Goal: Transaction & Acquisition: Purchase product/service

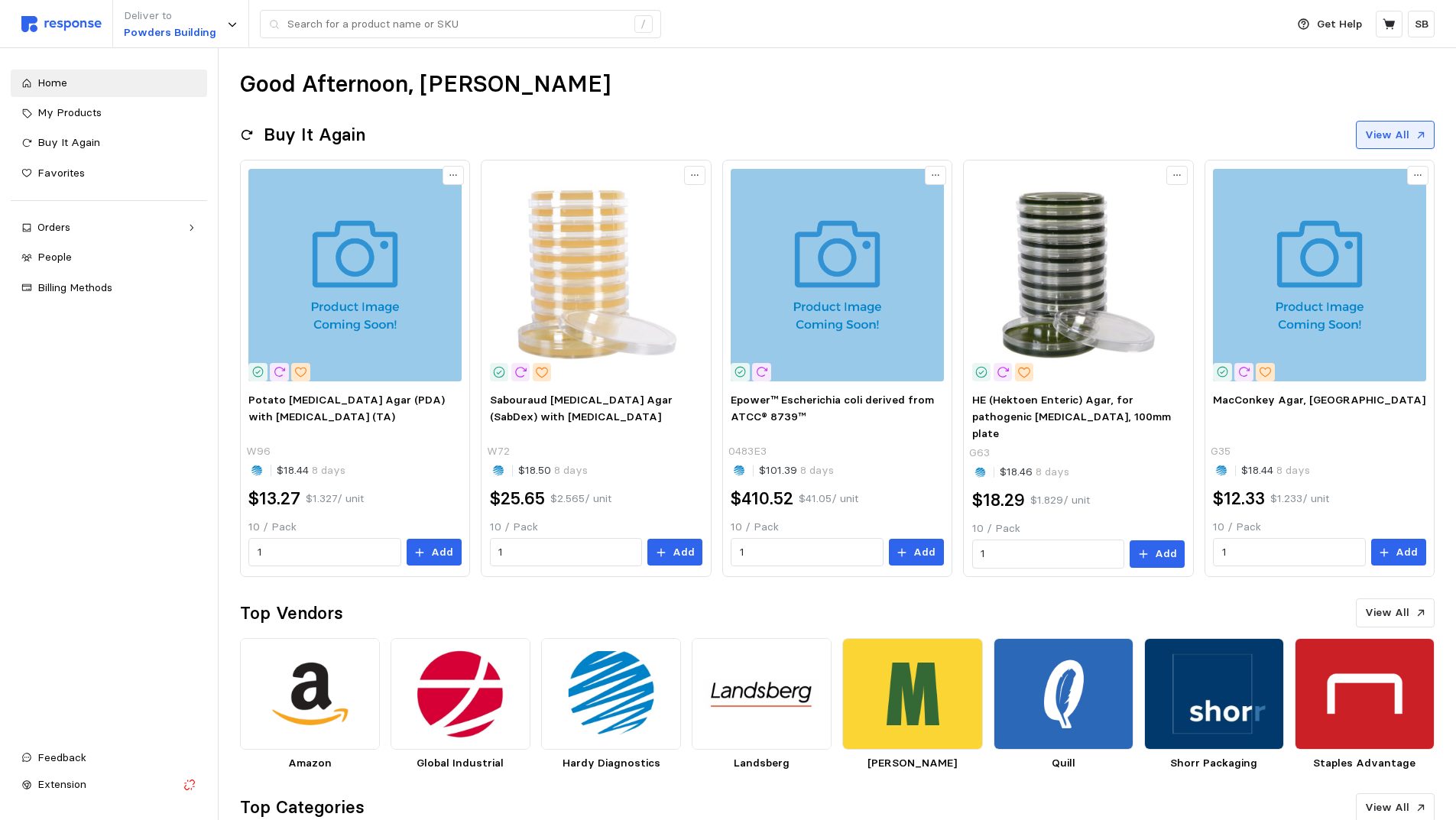
click at [1391, 136] on p "View All" at bounding box center [1387, 134] width 44 height 16
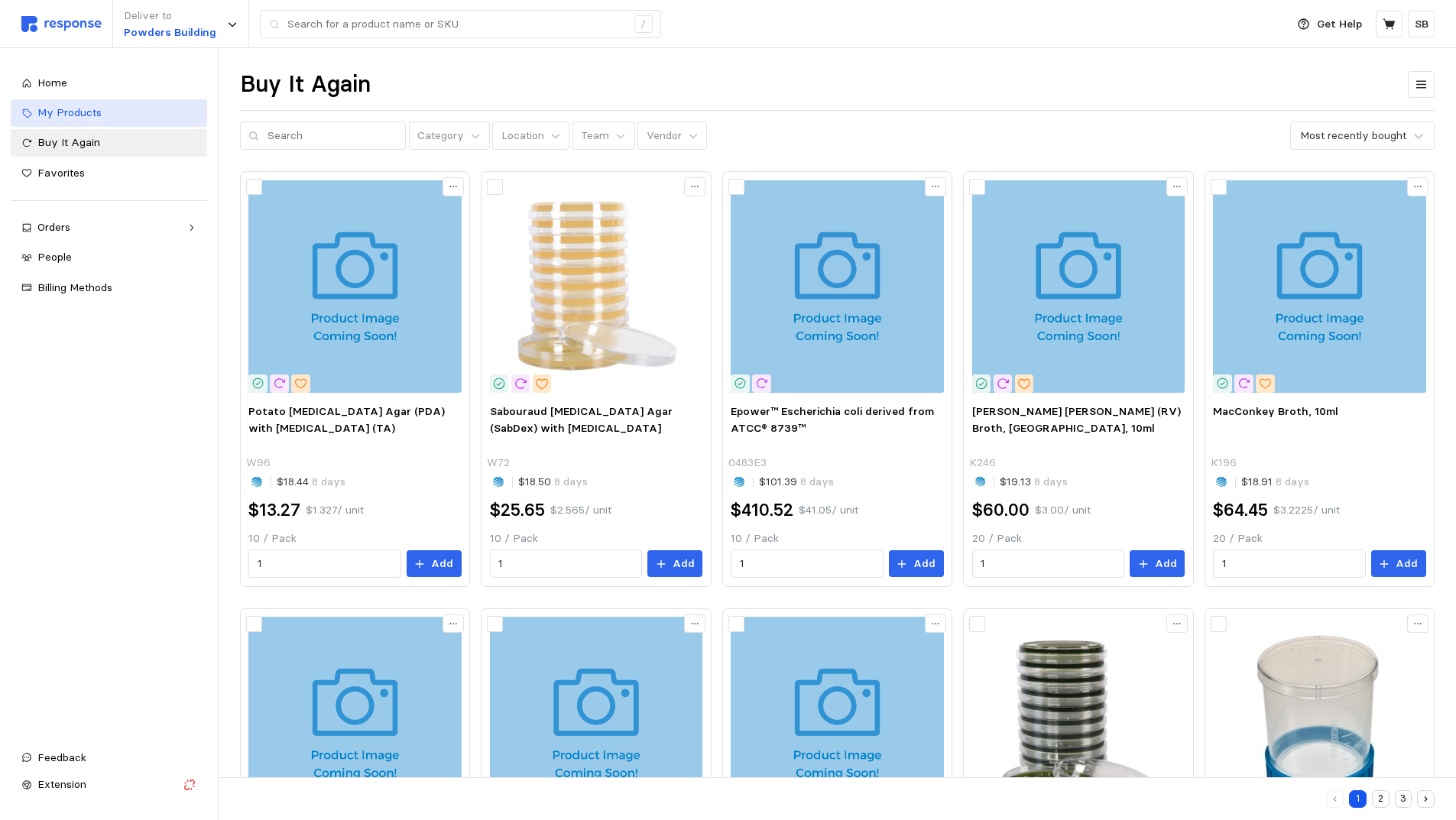
click at [54, 108] on span "My Products" at bounding box center [69, 113] width 64 height 14
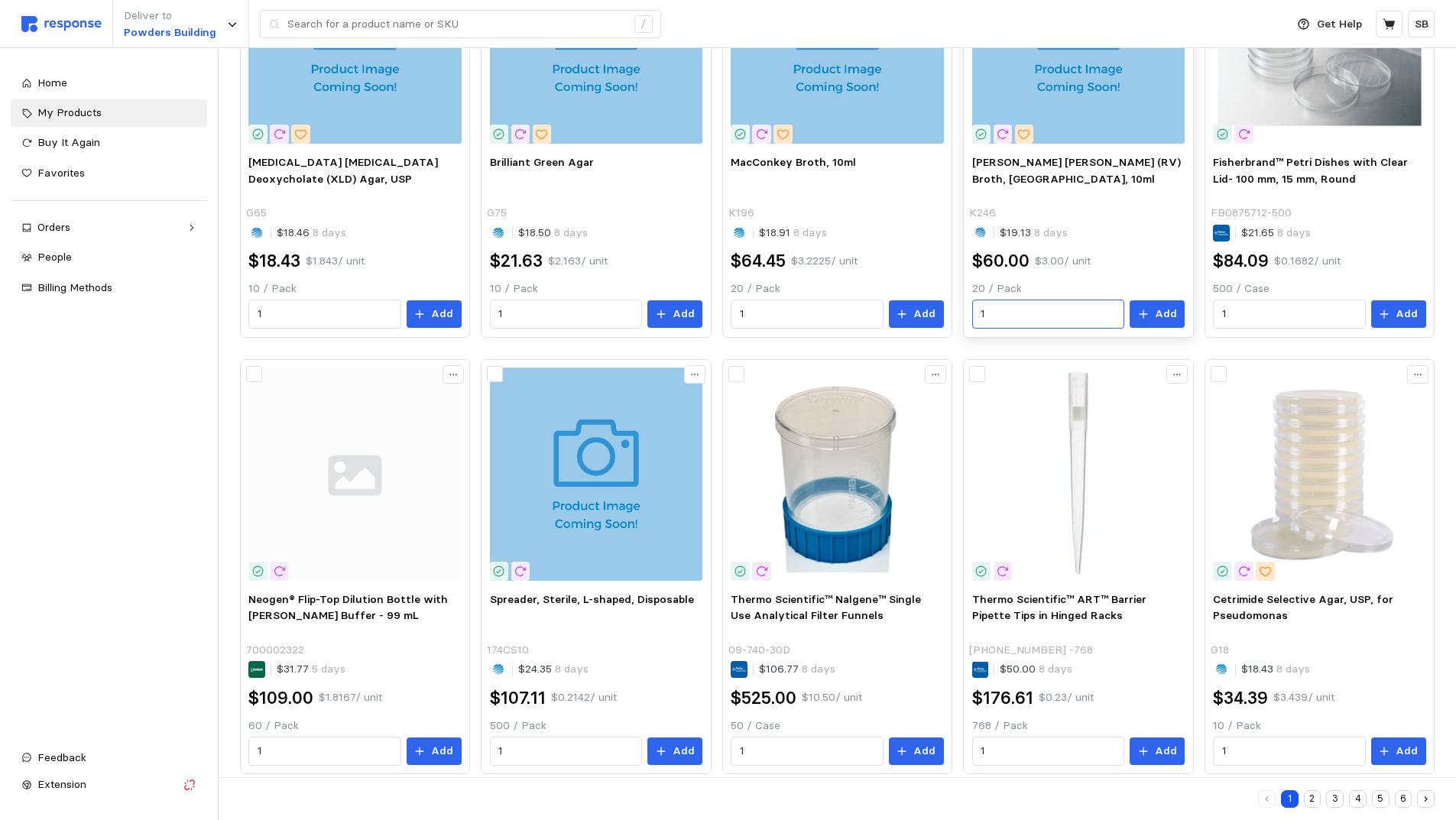
scroll to position [704, 0]
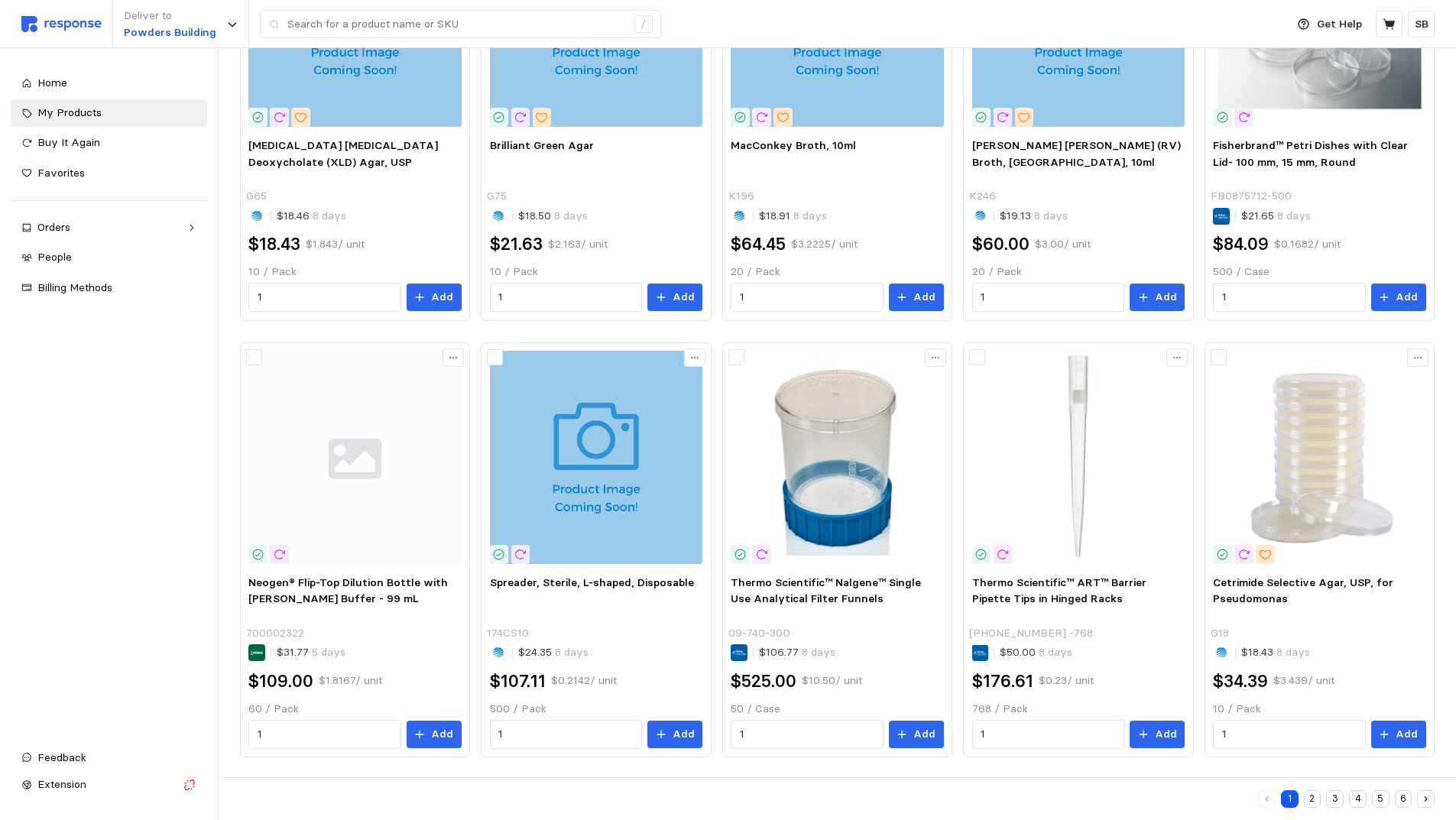
click at [1313, 793] on button "2" at bounding box center [1312, 798] width 17 height 17
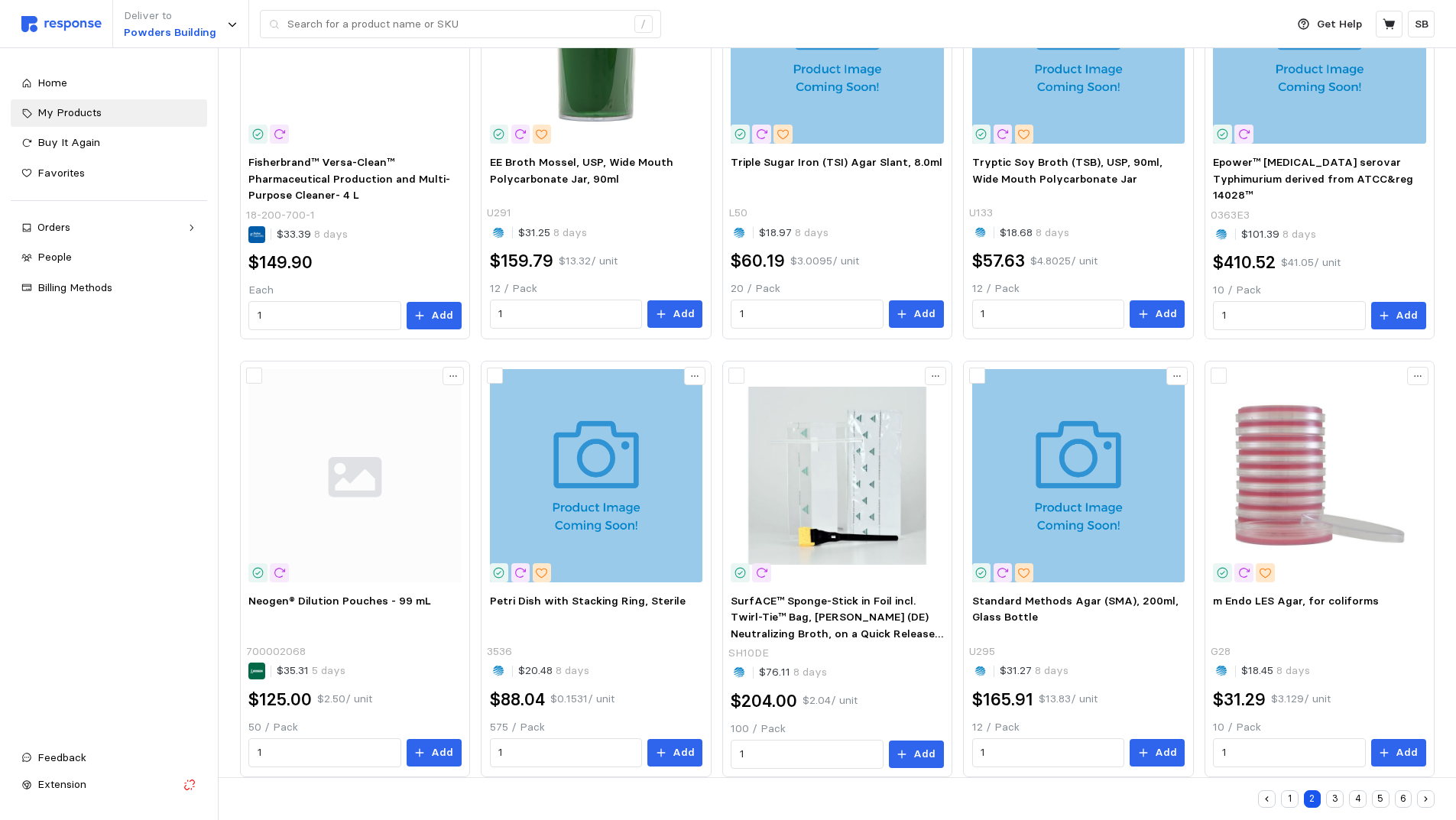
scroll to position [709, 0]
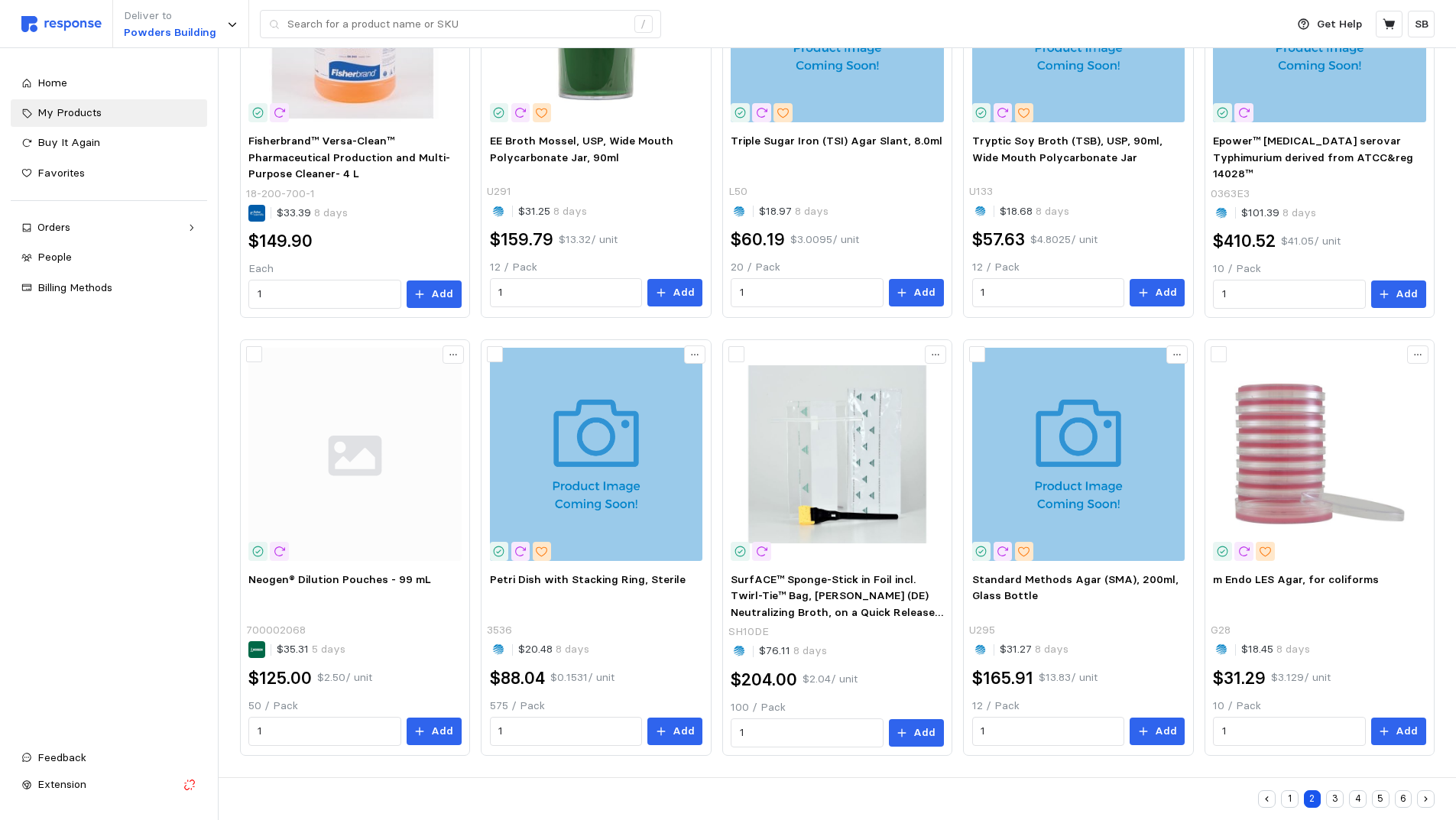
click at [1330, 793] on button "3" at bounding box center [1335, 798] width 17 height 17
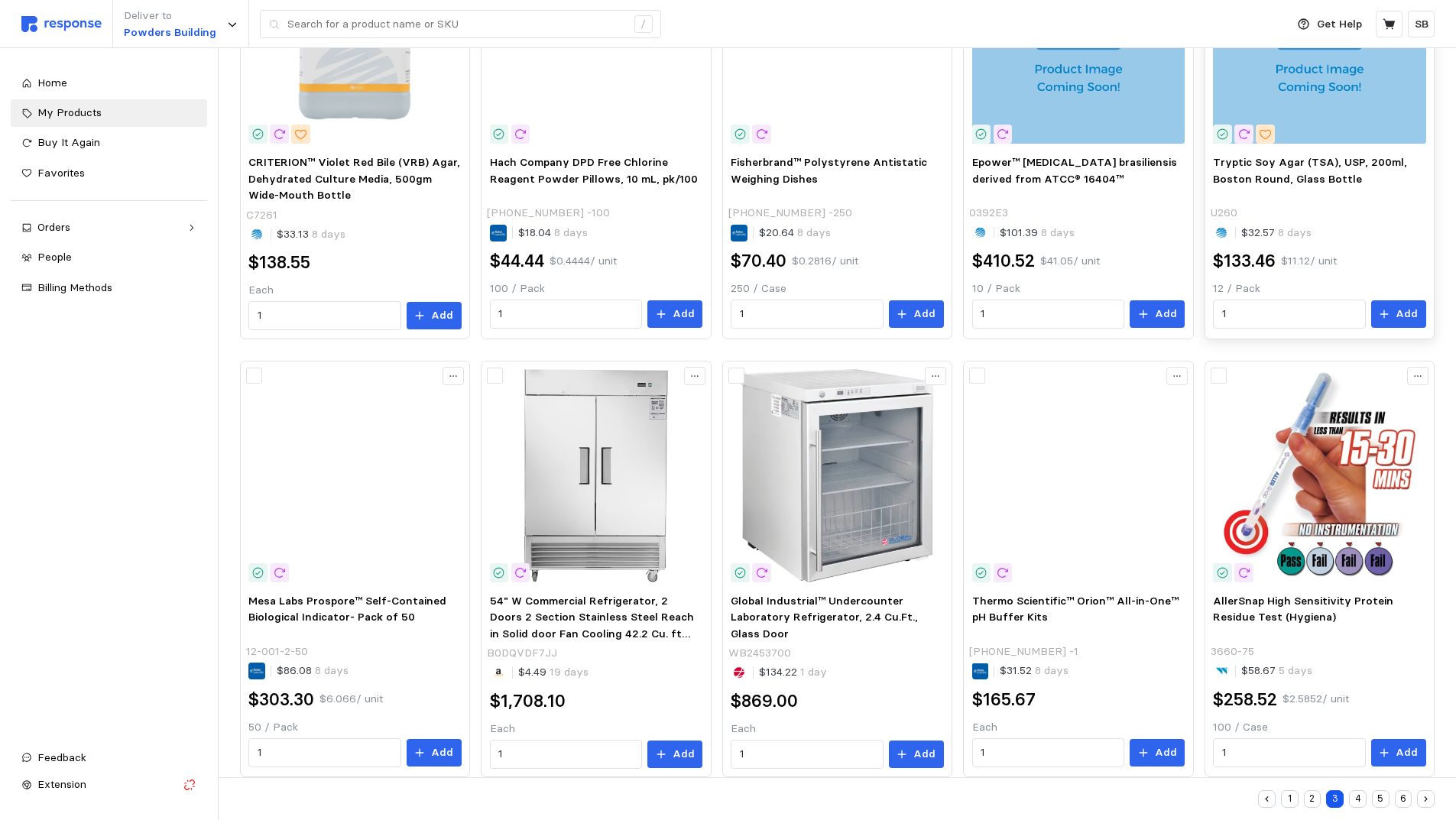
scroll to position [709, 0]
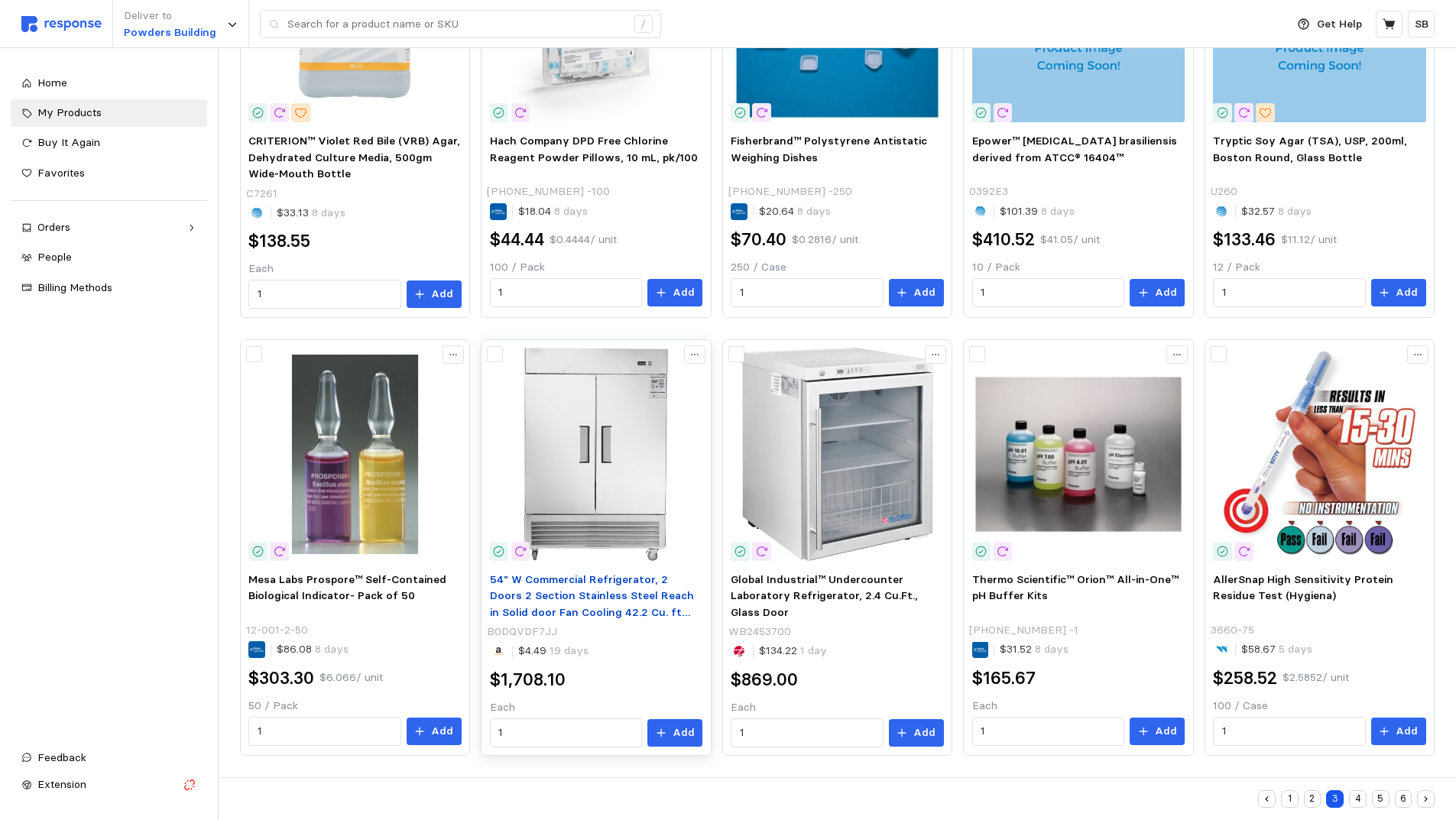
click at [591, 590] on span "54" W Commercial Refrigerator, 2 Doors 2 Section Stainless Steel Reach in Solid…" at bounding box center [592, 612] width 204 height 81
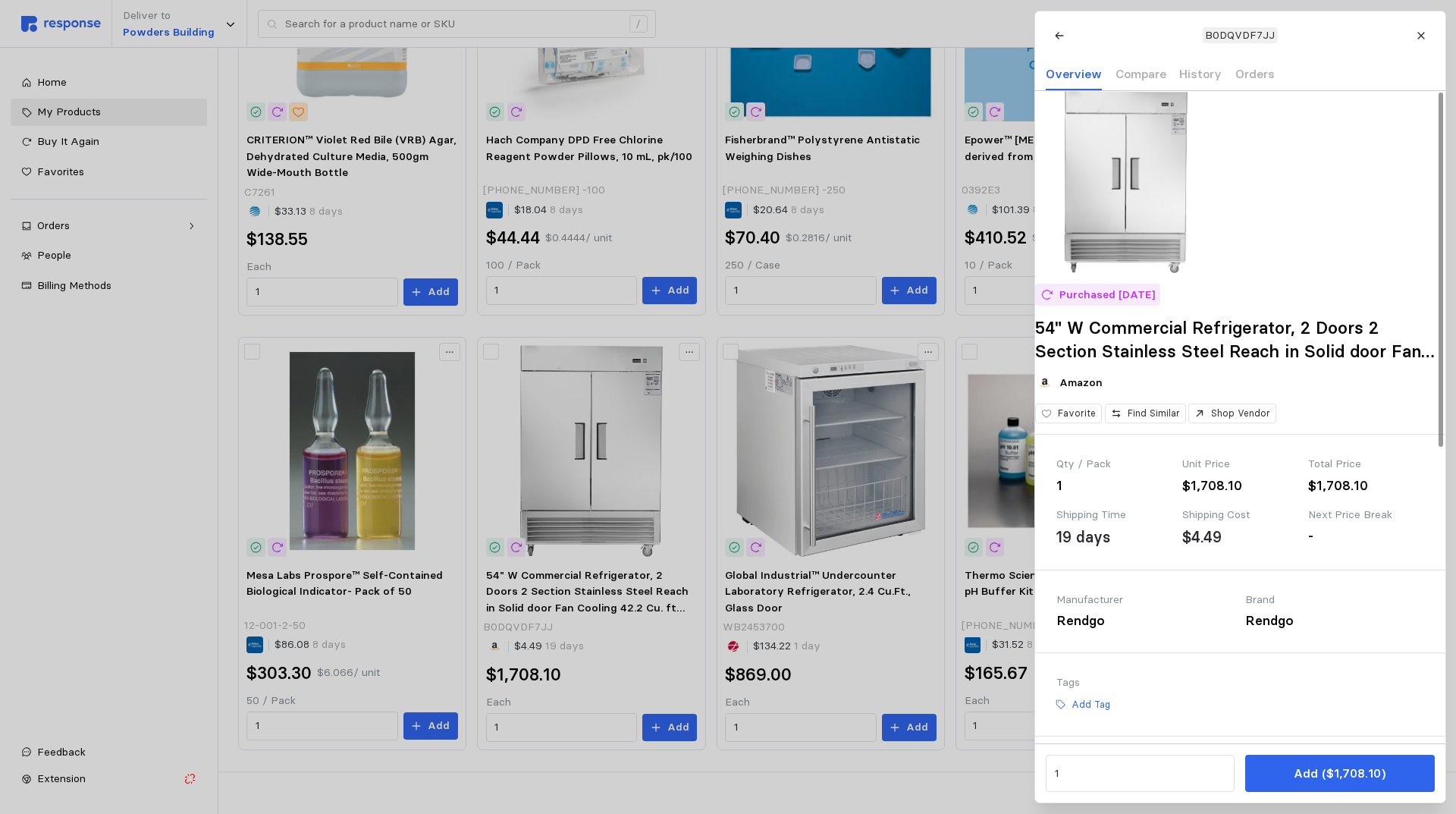
click at [621, 592] on div at bounding box center [728, 407] width 1456 height 814
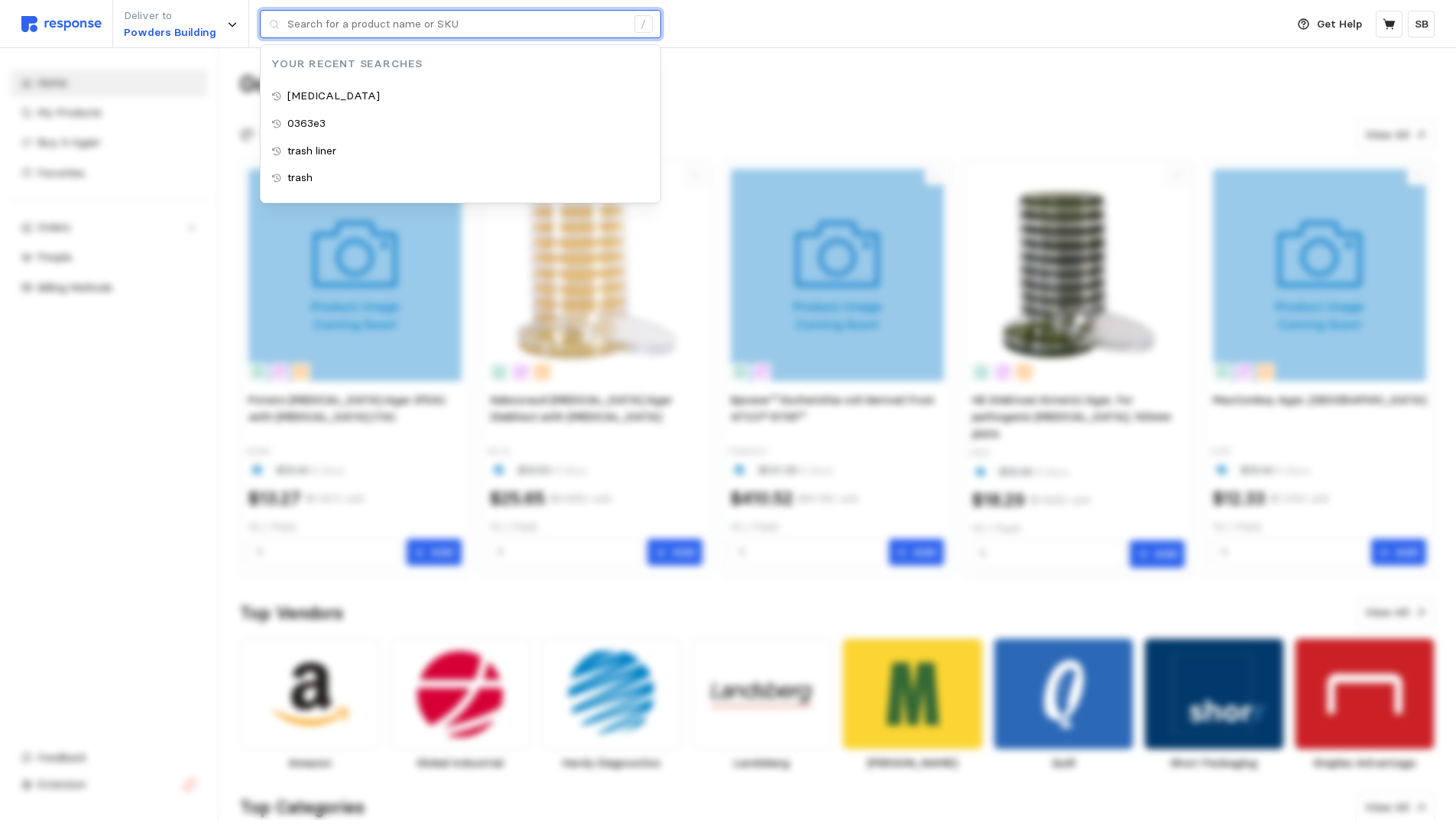
click at [340, 27] on input "text" at bounding box center [456, 24] width 339 height 28
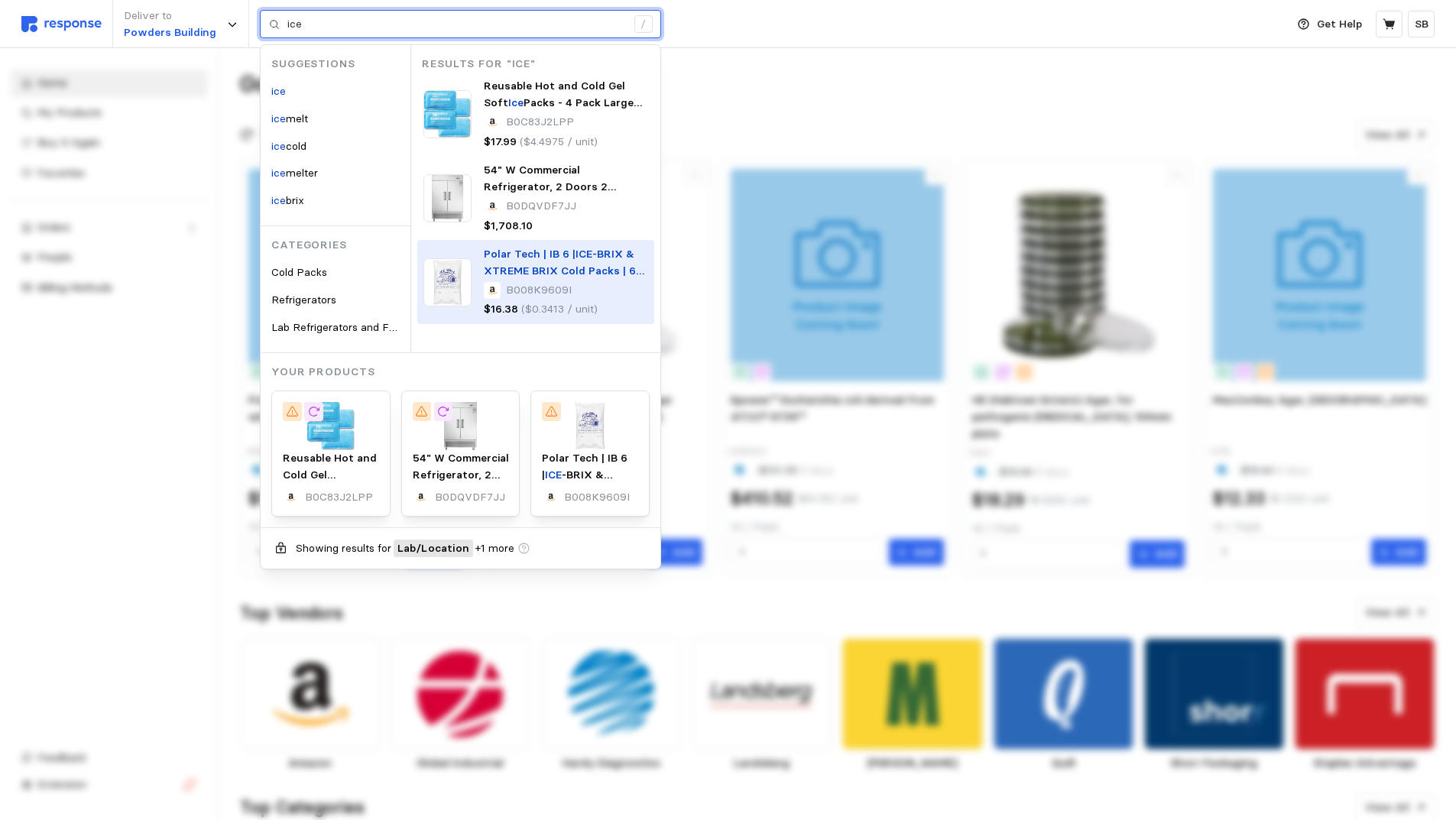
click at [510, 262] on span "-BRIX & XTREME BRIX Cold Packs | 6 oz, 6" x 4" x 3/4" (Case of 48)" at bounding box center [563, 270] width 160 height 47
type input "ice"
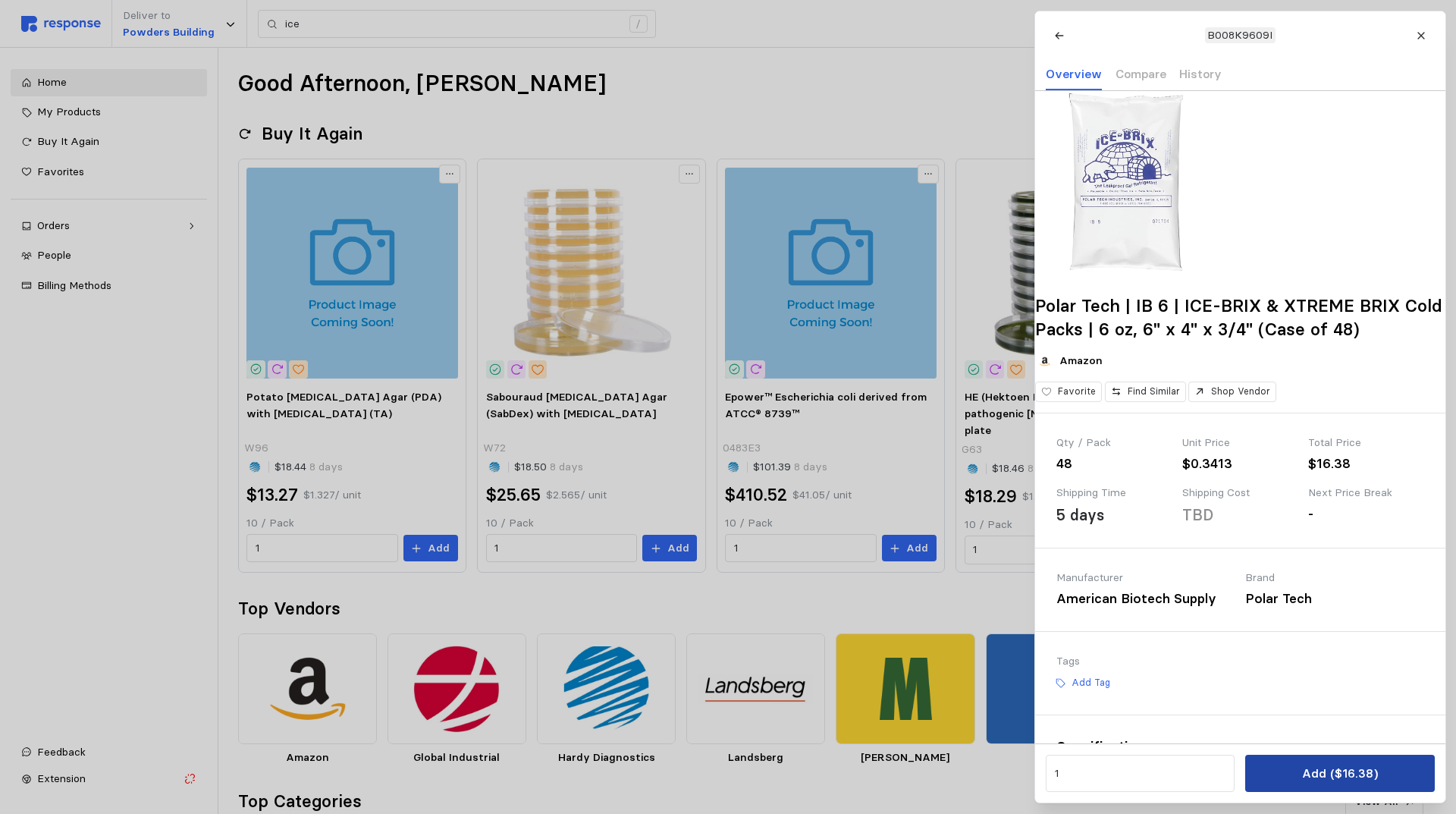
click at [1300, 770] on button "Add ($16.38)" at bounding box center [1340, 773] width 189 height 37
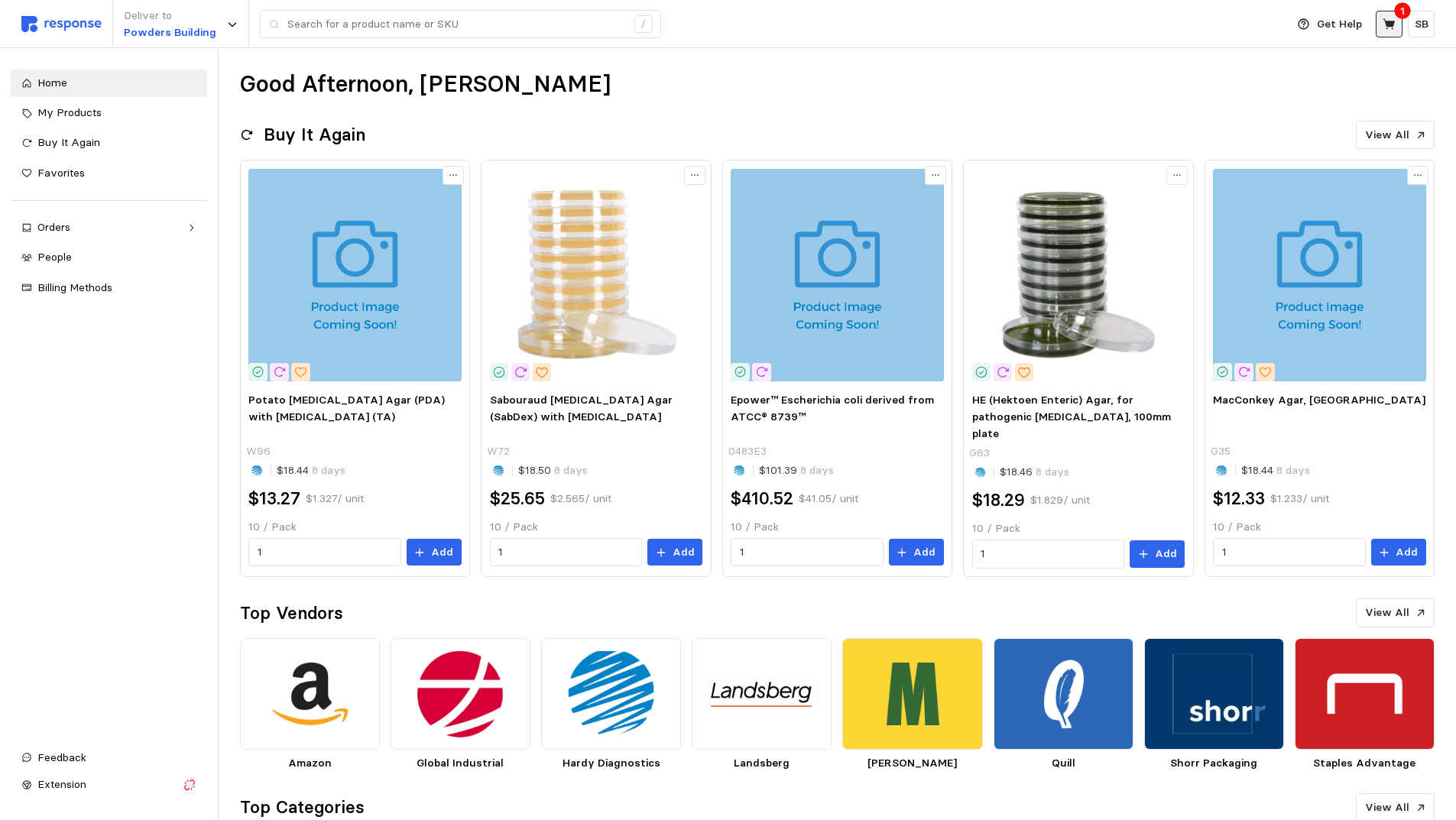
click at [1385, 23] on icon at bounding box center [1388, 23] width 12 height 10
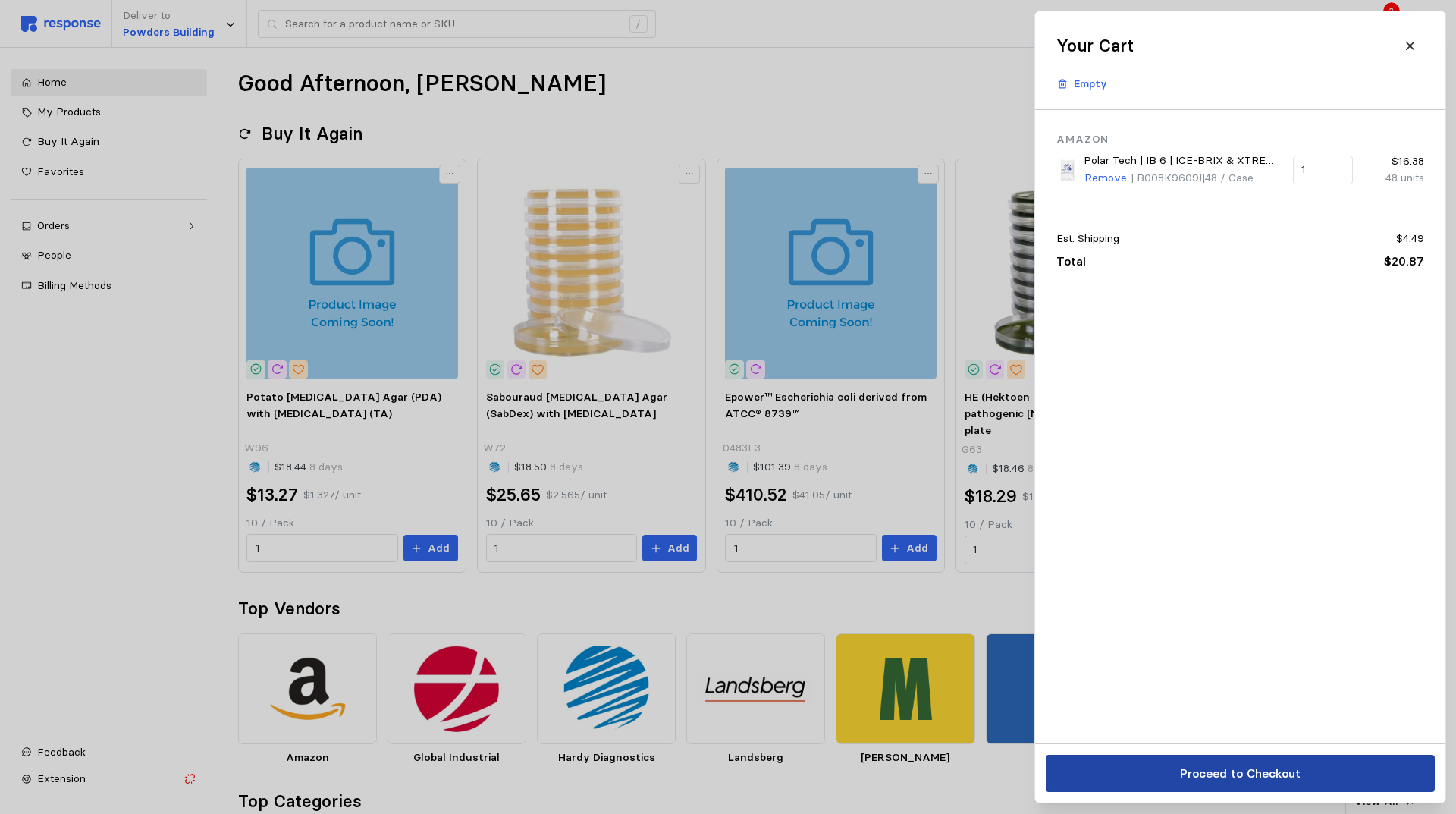
click at [1215, 774] on p "Proceed to Checkout" at bounding box center [1239, 773] width 120 height 19
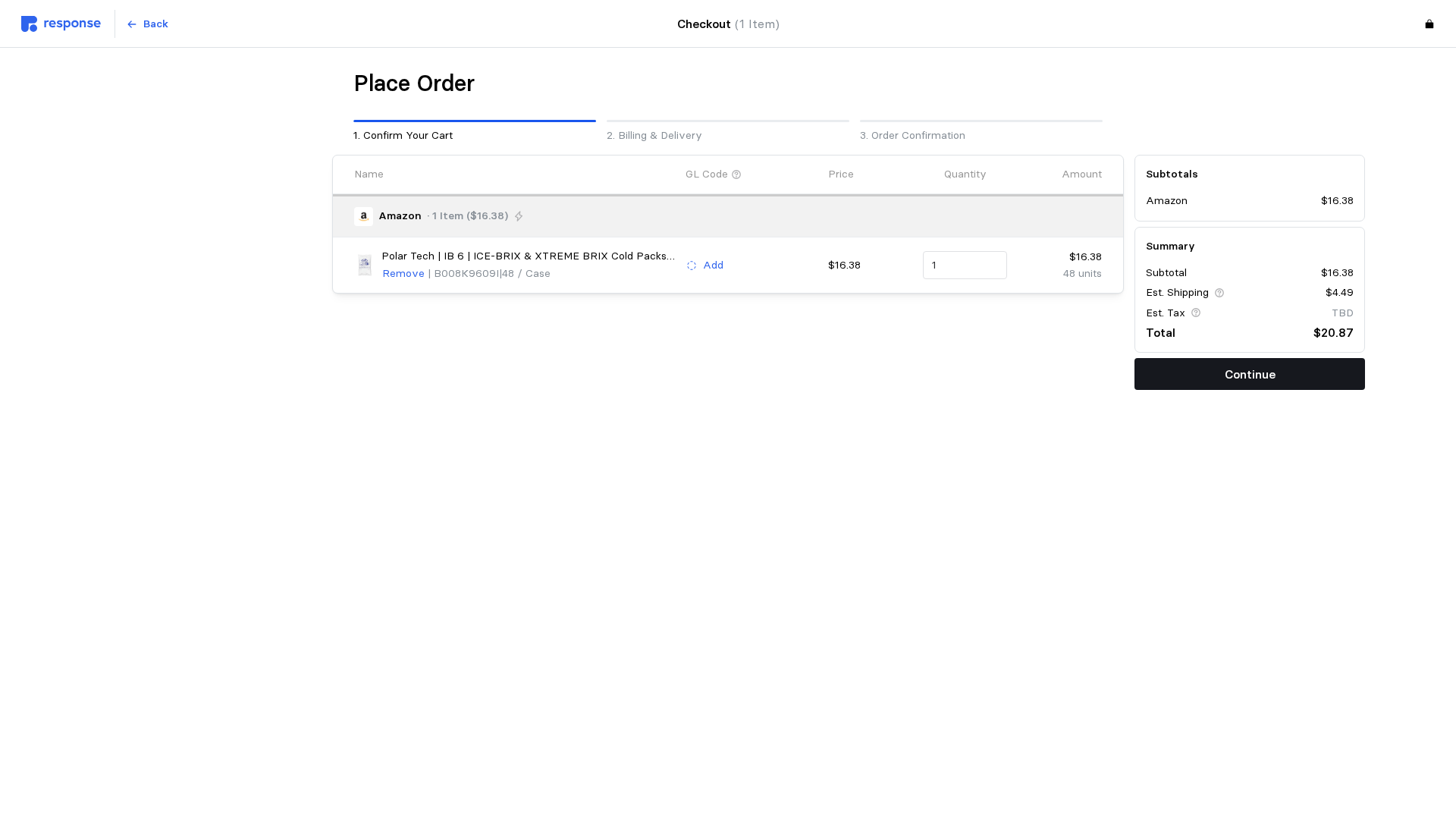
click at [1234, 373] on p "Continue" at bounding box center [1250, 374] width 51 height 19
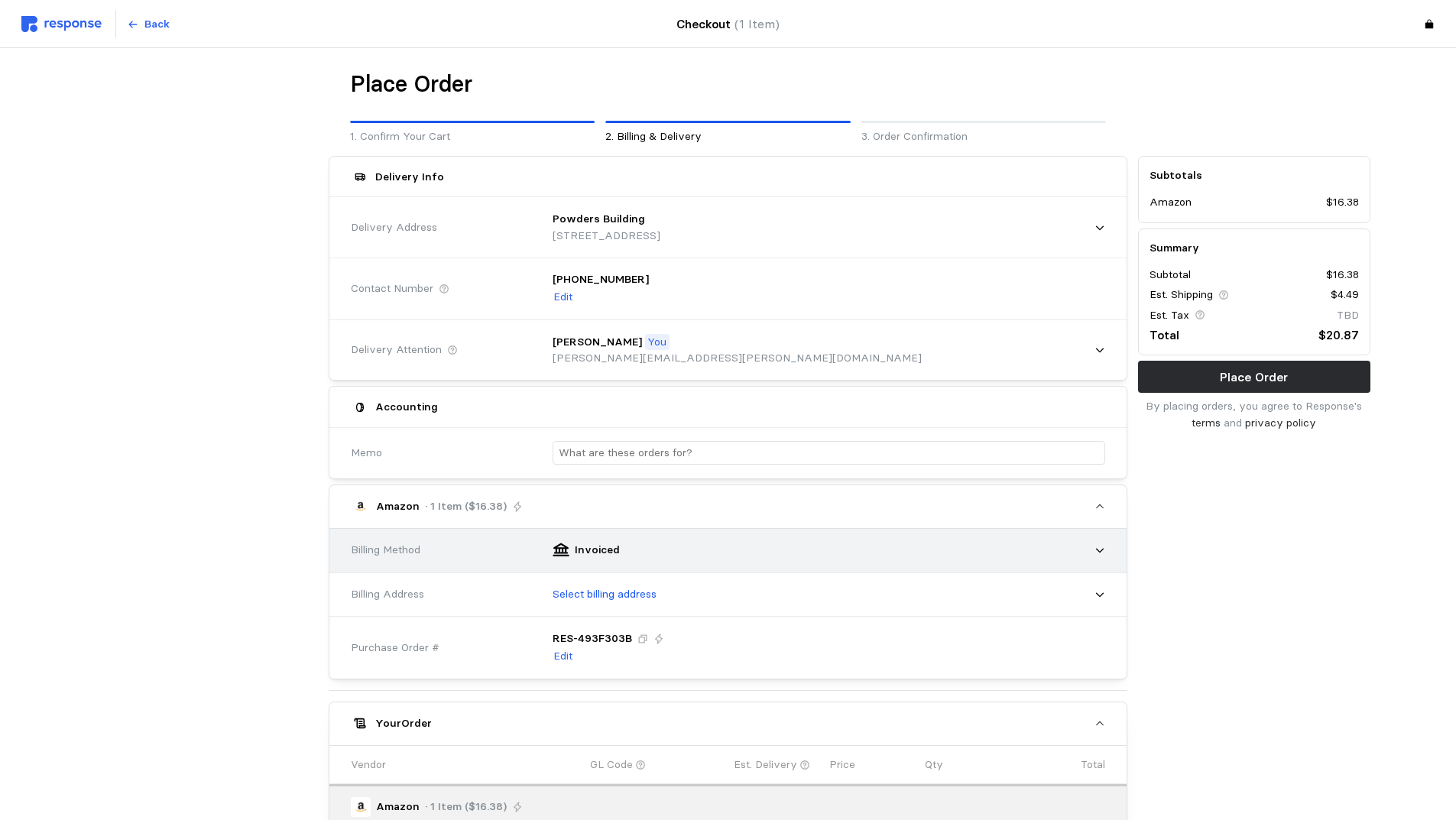
scroll to position [152, 0]
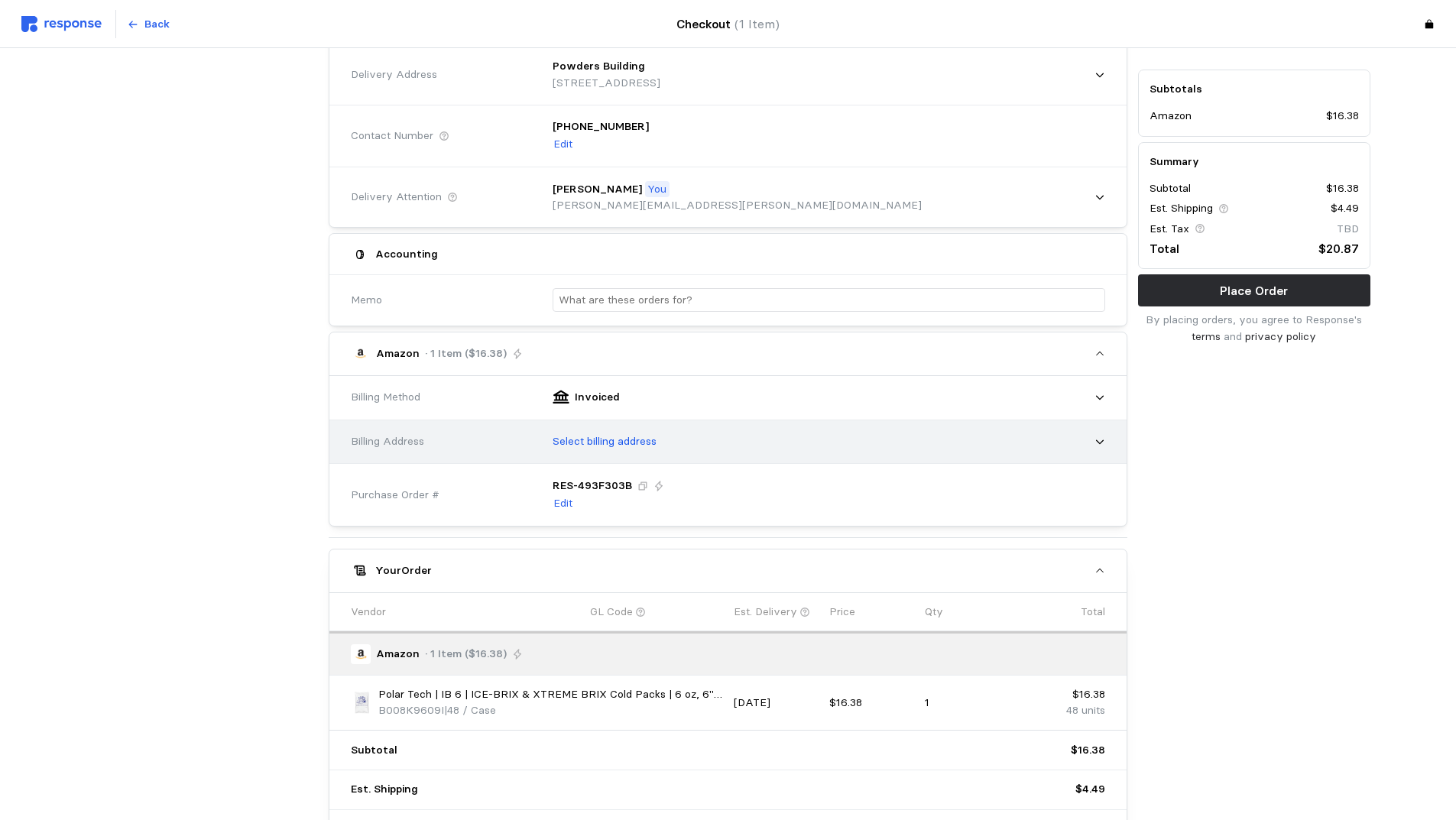
click at [760, 439] on div "Select billing address" at bounding box center [824, 442] width 563 height 38
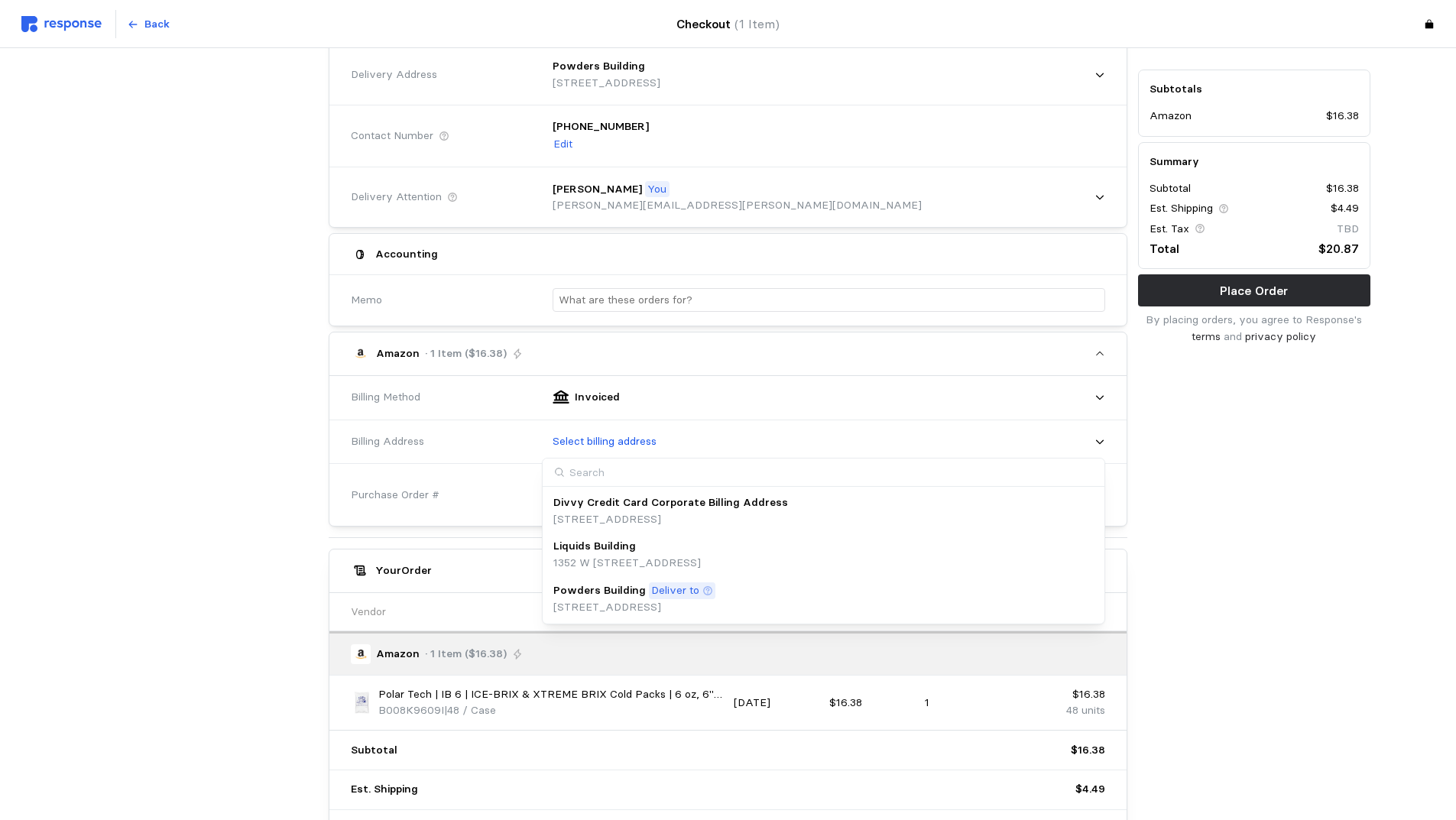
click at [661, 596] on p "Deliver to" at bounding box center [676, 590] width 49 height 16
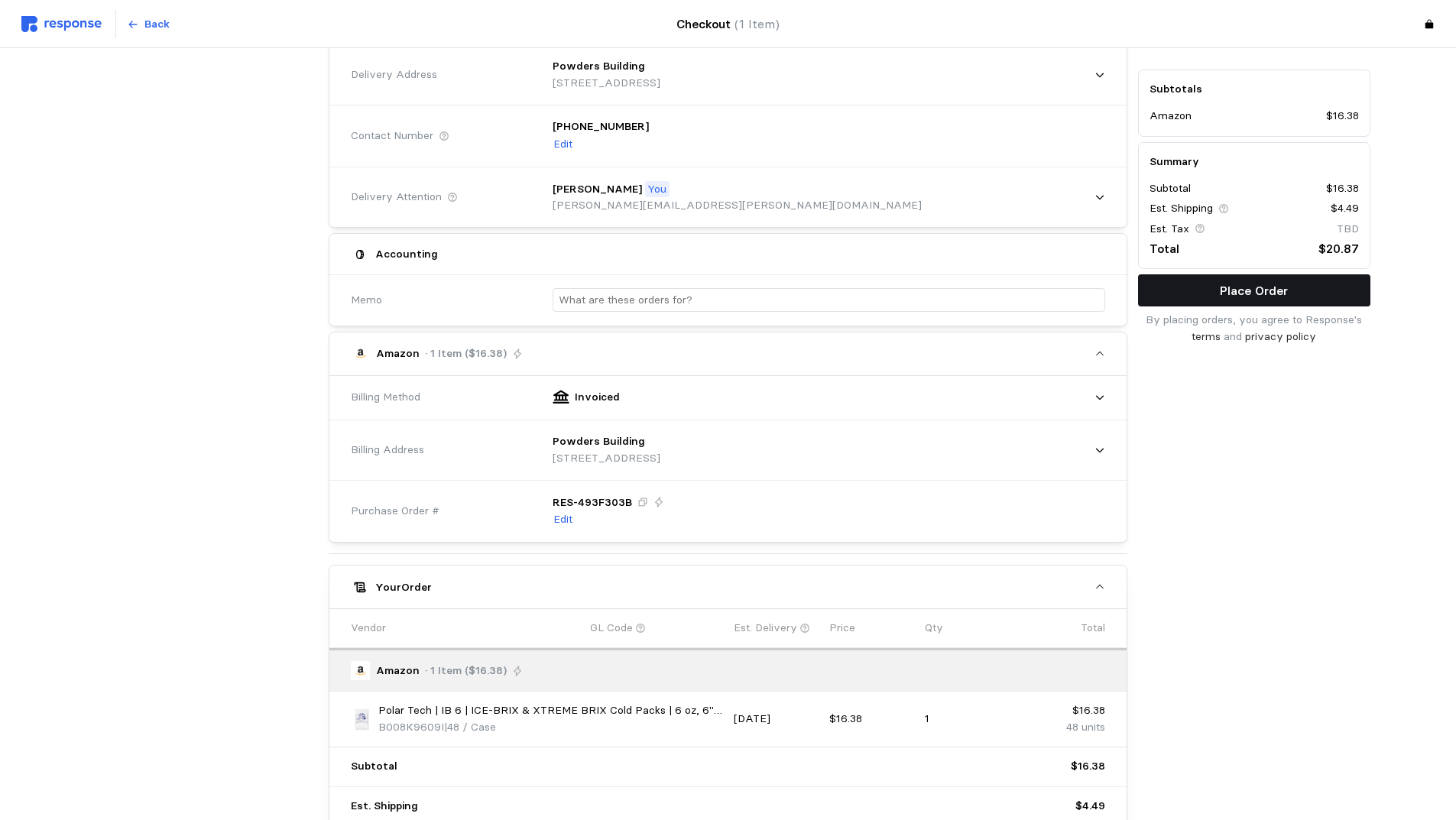
click at [1239, 289] on p "Place Order" at bounding box center [1253, 291] width 68 height 19
